Goal: Task Accomplishment & Management: Use online tool/utility

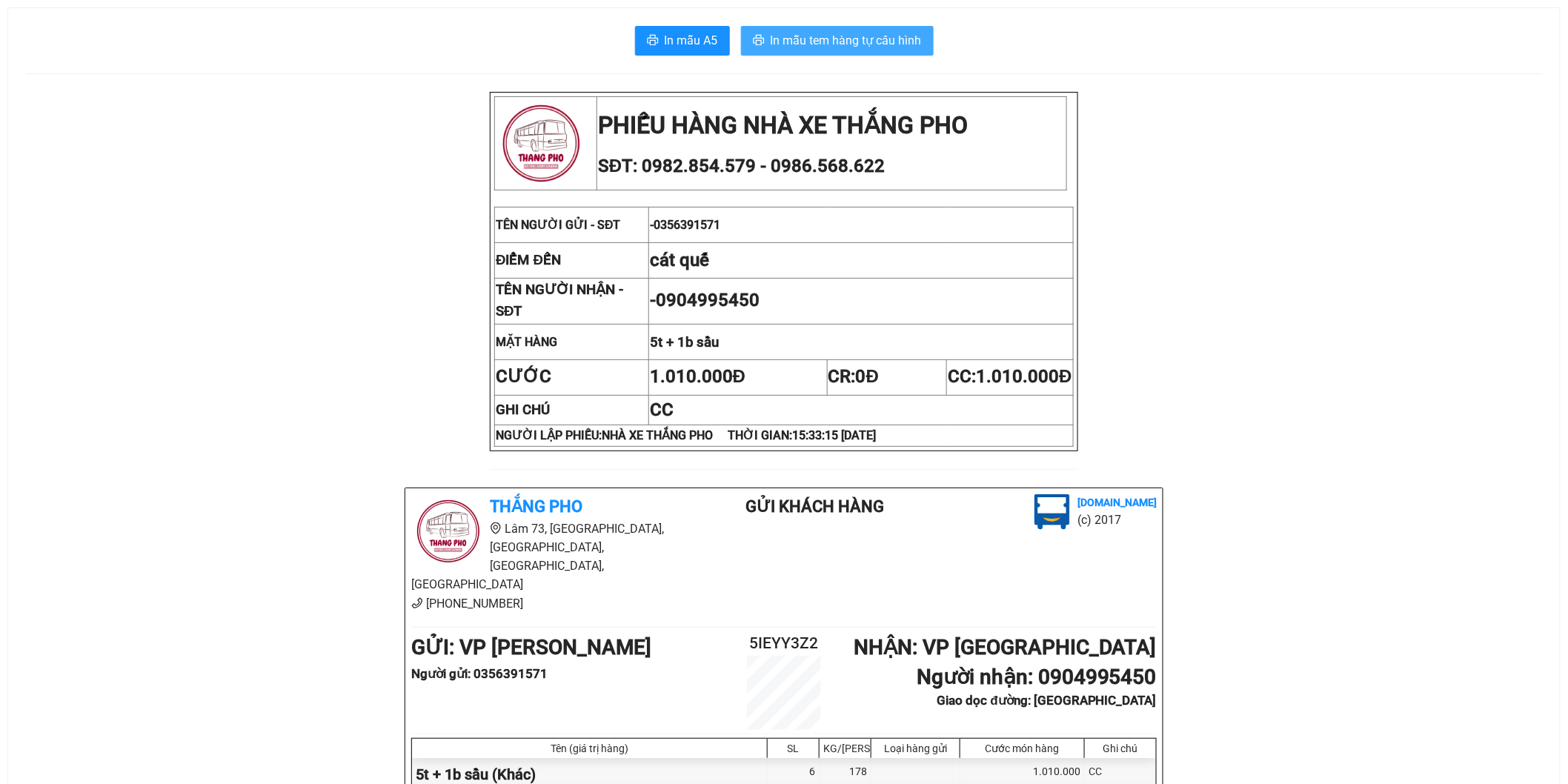
click at [892, 32] on span "In mẫu tem hàng tự cấu hình" at bounding box center [846, 40] width 151 height 18
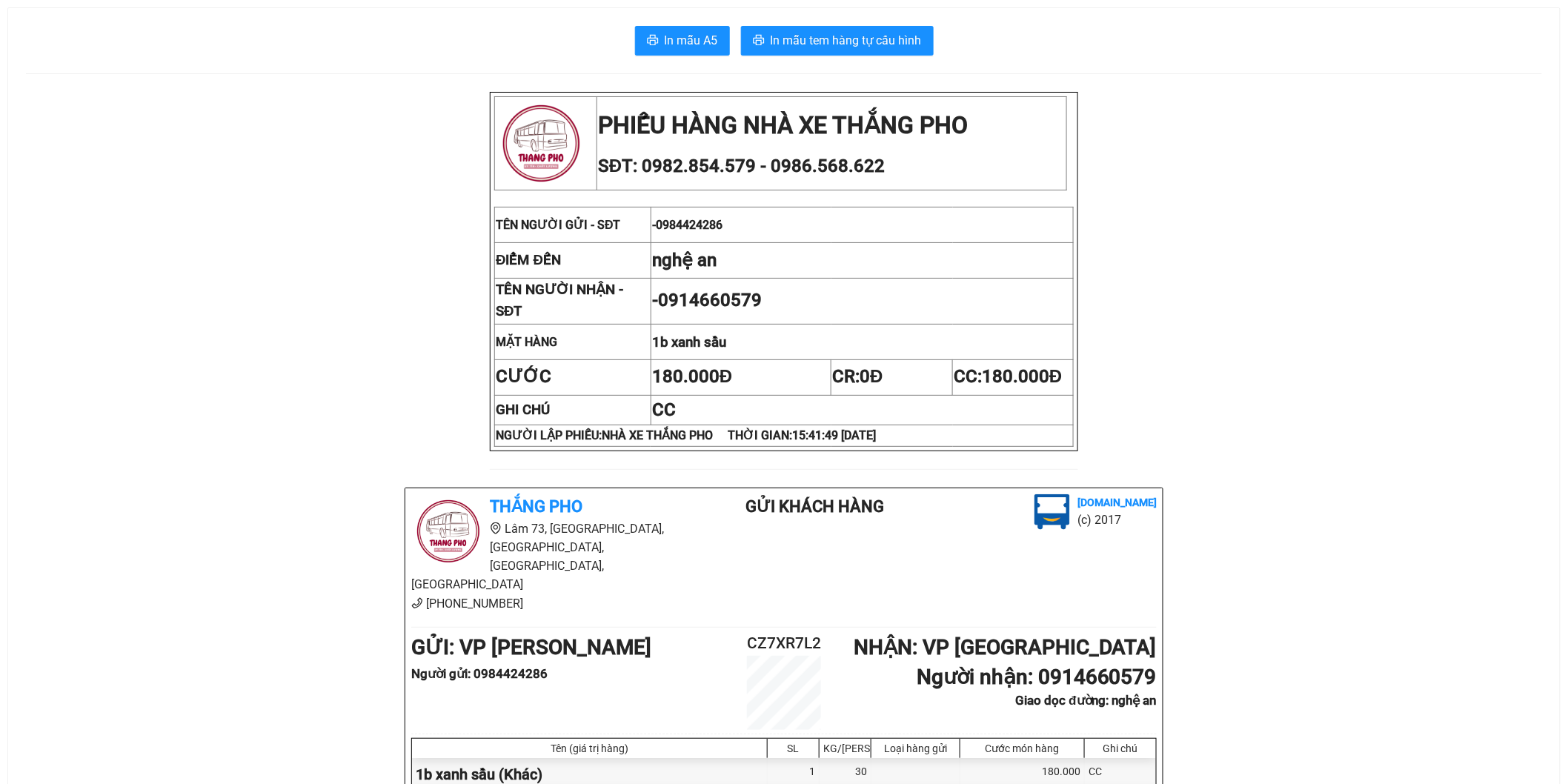
click at [884, 61] on div "In mẫu A5 In mẫu tem hàng tự cấu hình PHIẾU HÀNG NHÀ XE THẮNG PHO SĐT: 0982.854…" at bounding box center [784, 512] width 1552 height 1009
click at [882, 48] on span "In mẫu tem hàng tự cấu hình" at bounding box center [846, 40] width 151 height 18
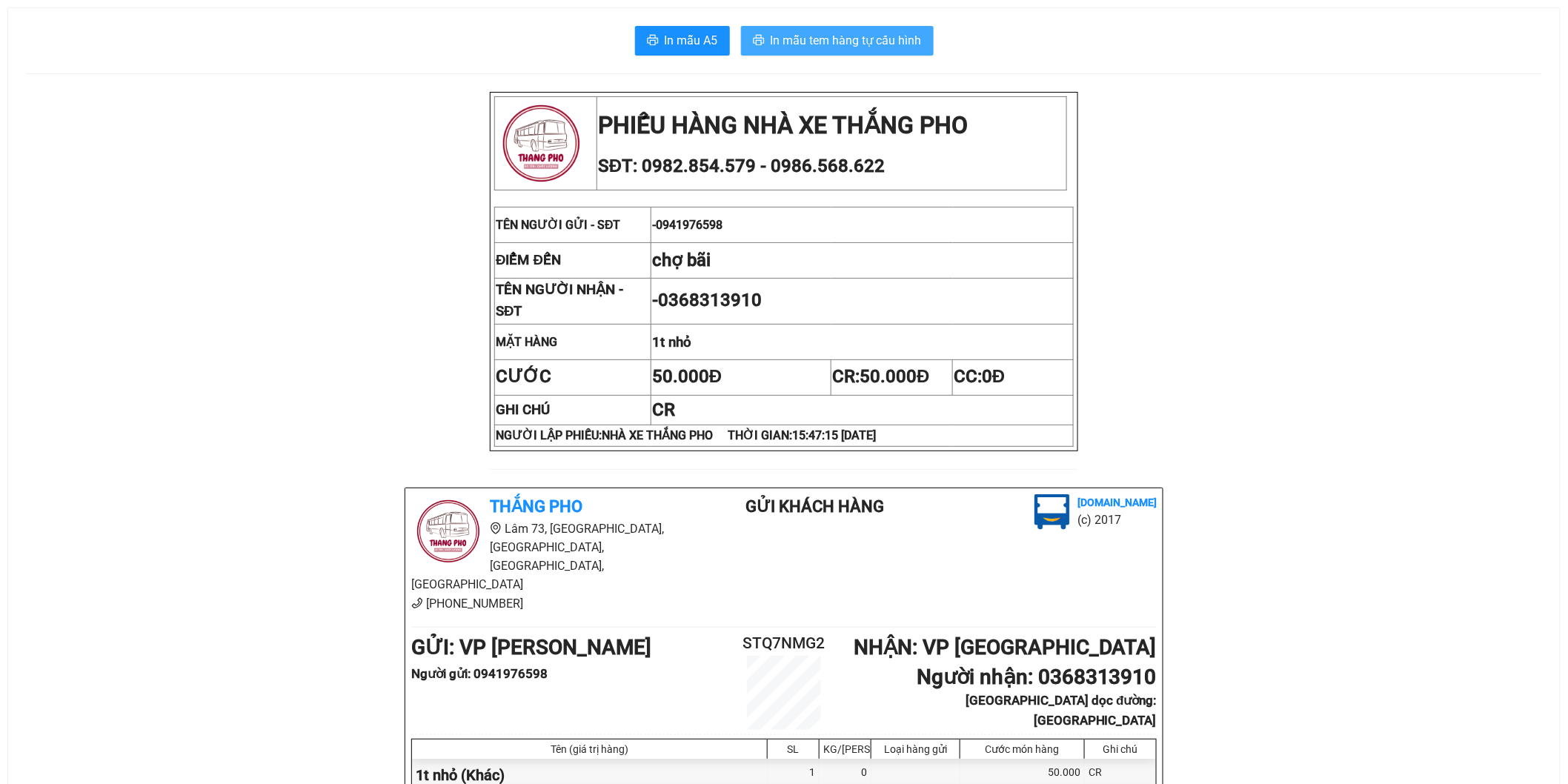
click at [846, 38] on span "In mẫu tem hàng tự cấu hình" at bounding box center [846, 40] width 151 height 18
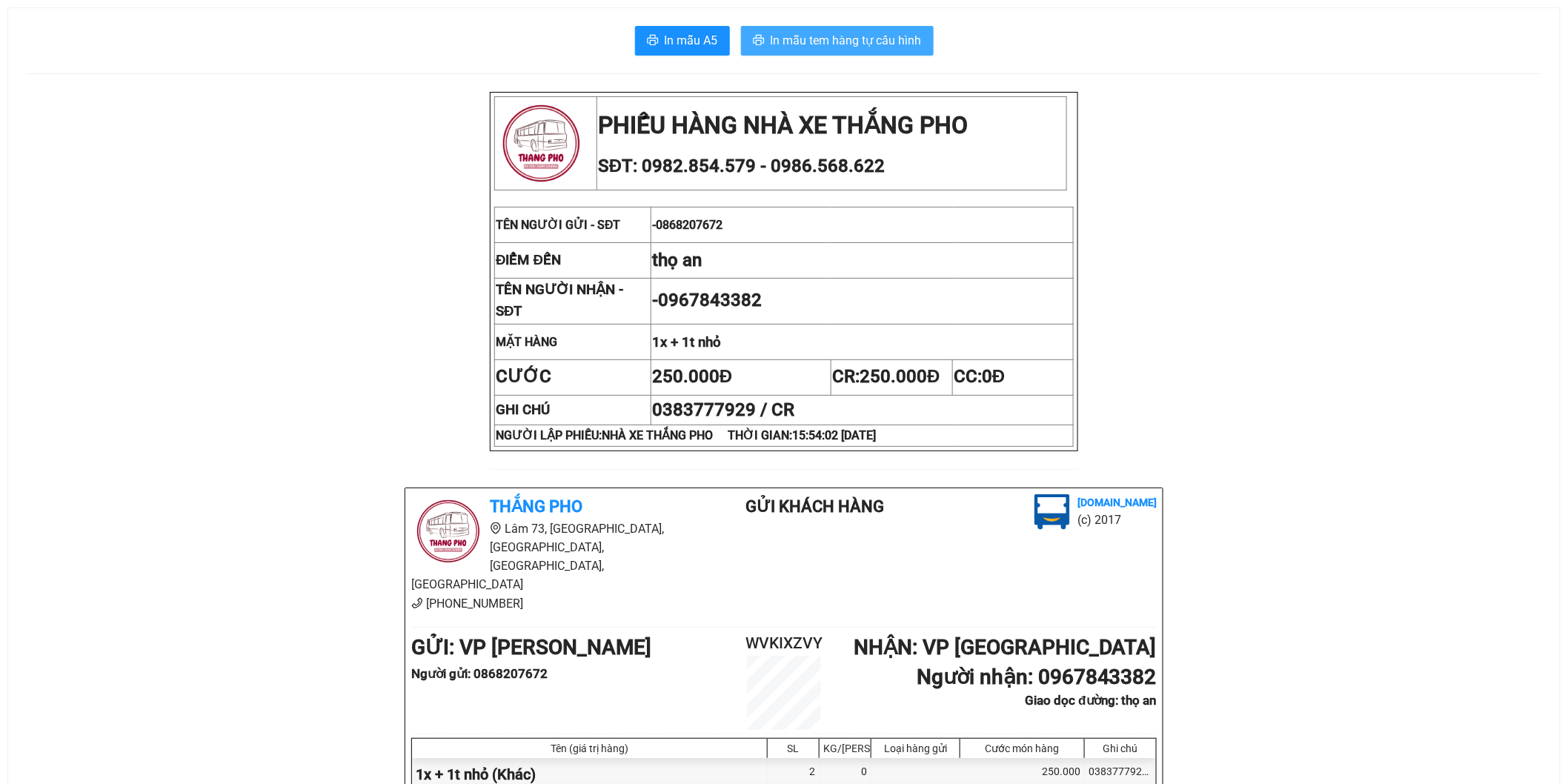
click at [891, 47] on span "In mẫu tem hàng tự cấu hình" at bounding box center [846, 40] width 151 height 18
click at [687, 41] on span "In mẫu A5" at bounding box center [691, 40] width 53 height 18
click at [840, 48] on span "In mẫu tem hàng tự cấu hình" at bounding box center [846, 40] width 151 height 18
click at [880, 26] on button "In mẫu tem hàng tự cấu hình" at bounding box center [837, 41] width 193 height 30
click at [835, 38] on span "In mẫu tem hàng tự cấu hình" at bounding box center [846, 40] width 151 height 18
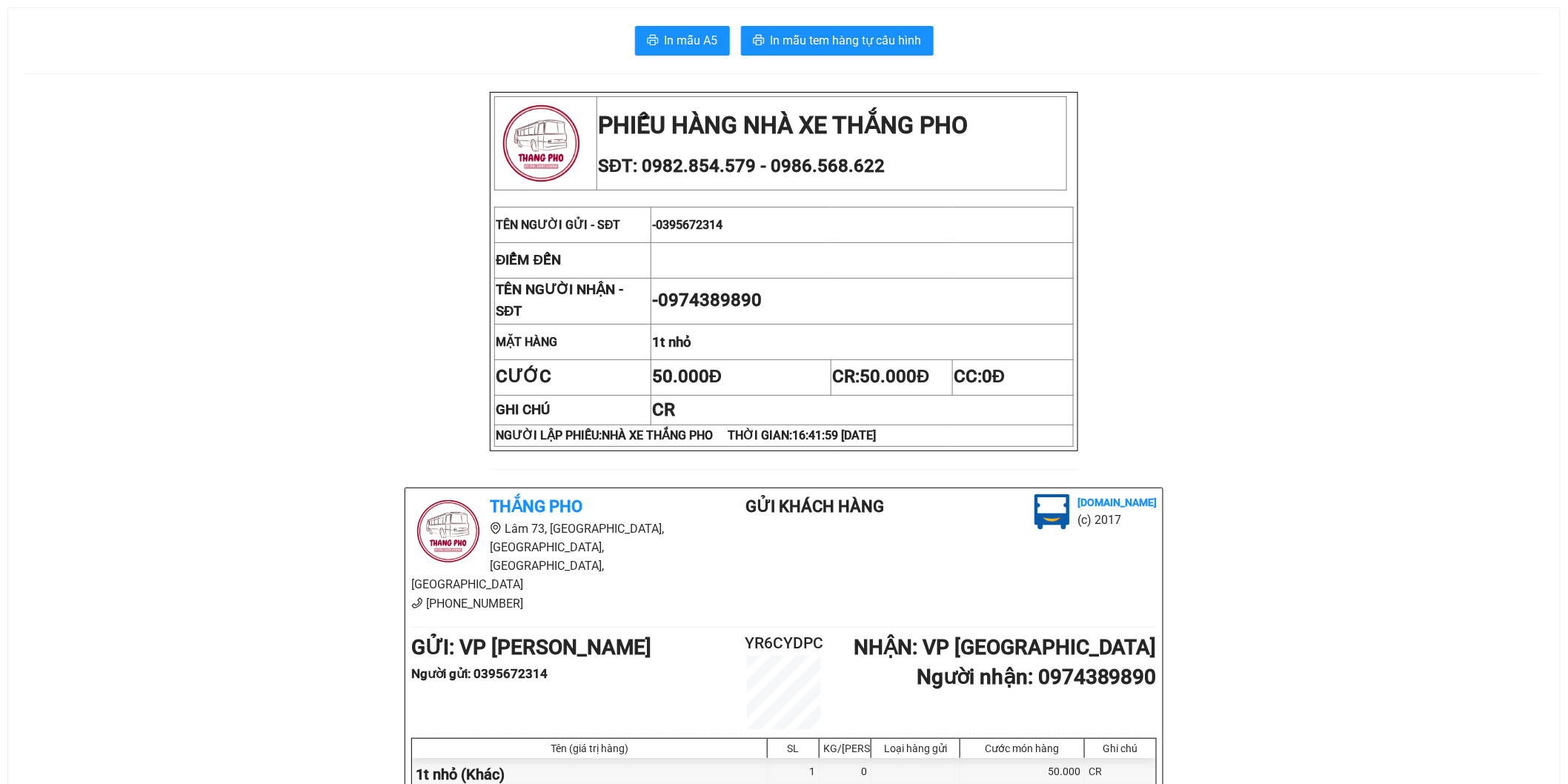
click at [1067, 355] on td "1t nhỏ" at bounding box center [862, 341] width 423 height 36
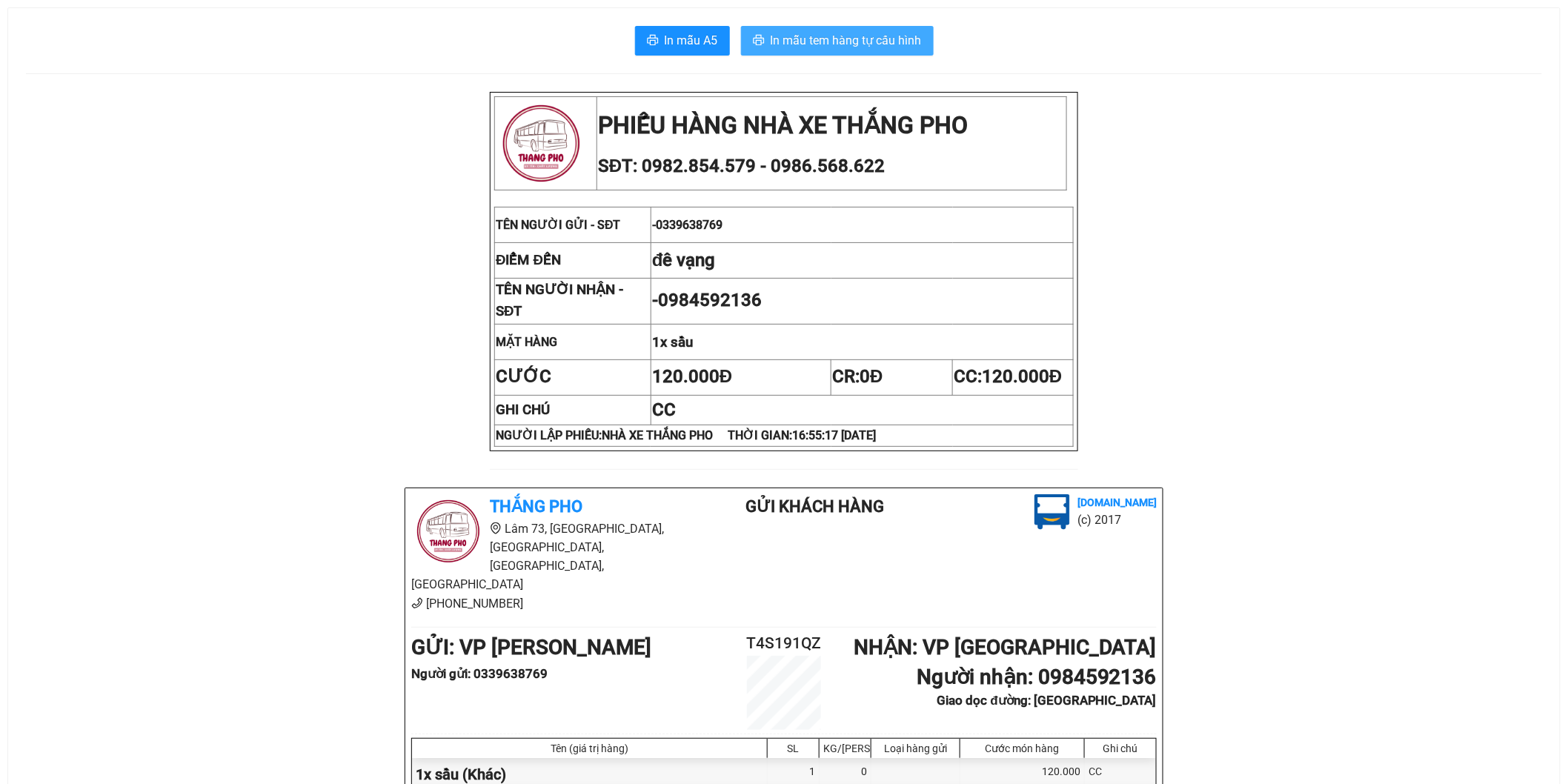
click at [912, 34] on span "In mẫu tem hàng tự cấu hình" at bounding box center [846, 40] width 151 height 18
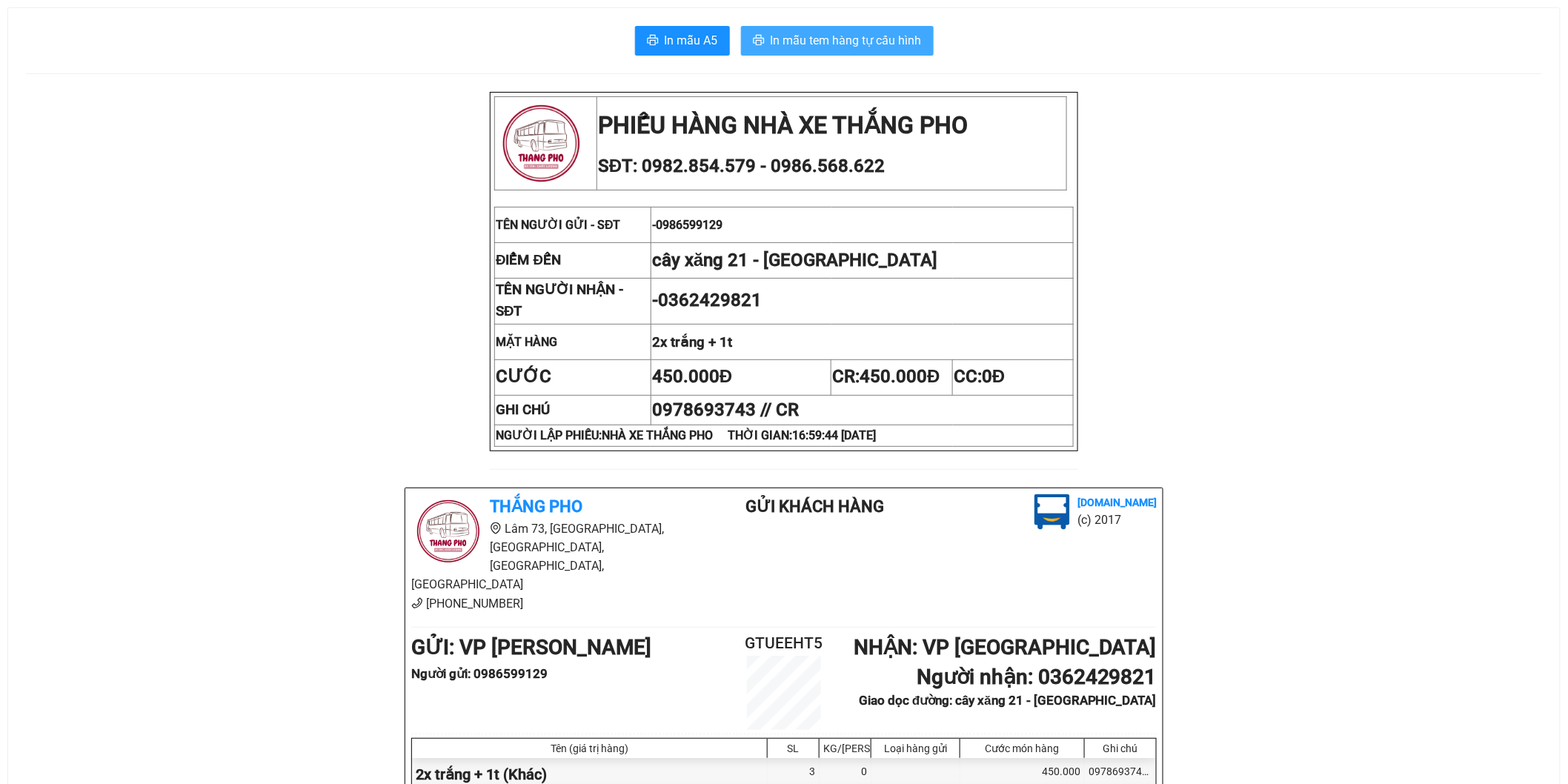
click at [818, 42] on span "In mẫu tem hàng tự cấu hình" at bounding box center [846, 40] width 151 height 18
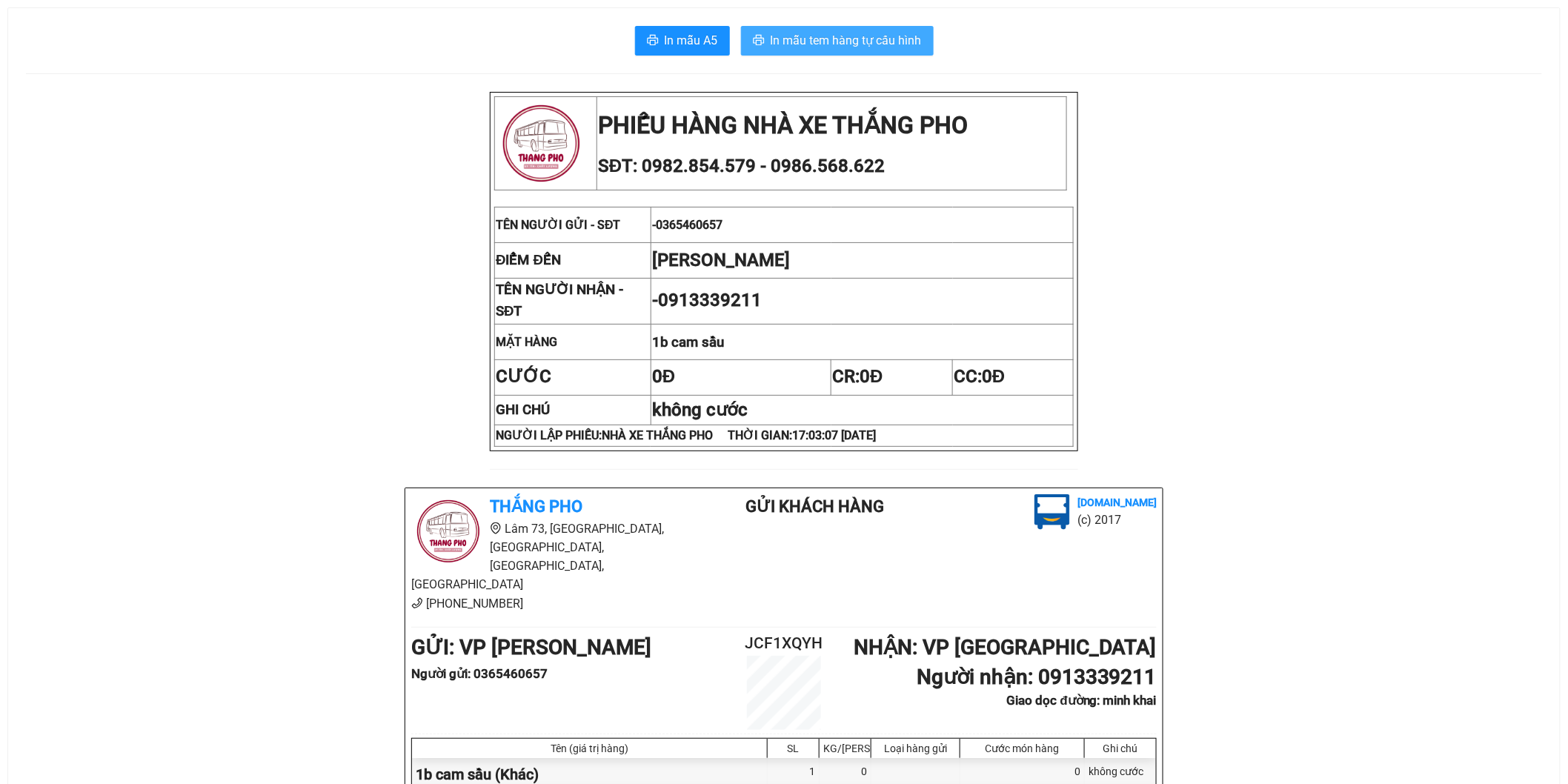
click at [879, 33] on span "In mẫu tem hàng tự cấu hình" at bounding box center [846, 40] width 151 height 18
